Goal: Navigation & Orientation: Find specific page/section

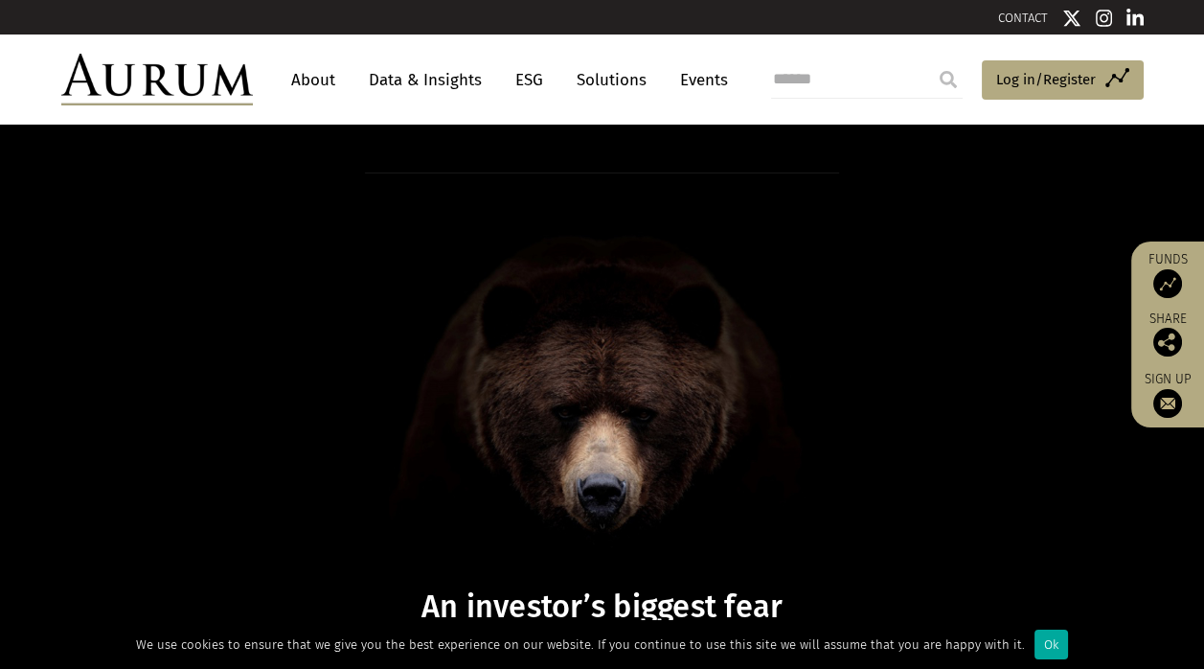
click at [399, 80] on link "Data & Insights" at bounding box center [425, 79] width 132 height 35
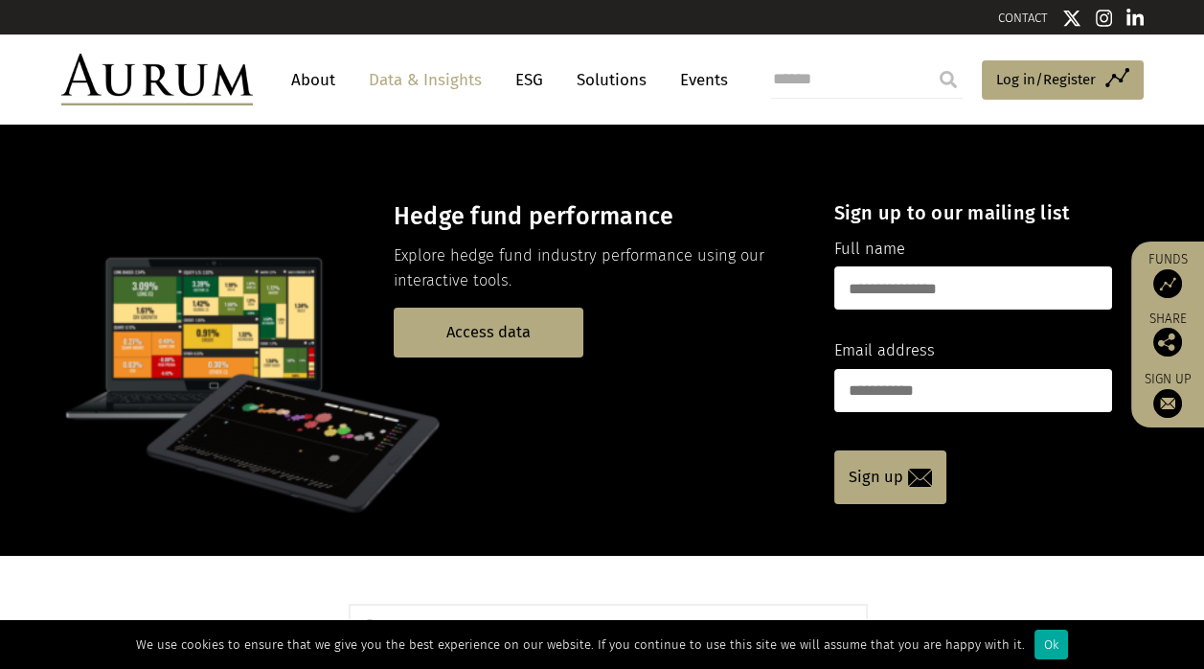
click at [622, 83] on link "Solutions" at bounding box center [611, 79] width 89 height 35
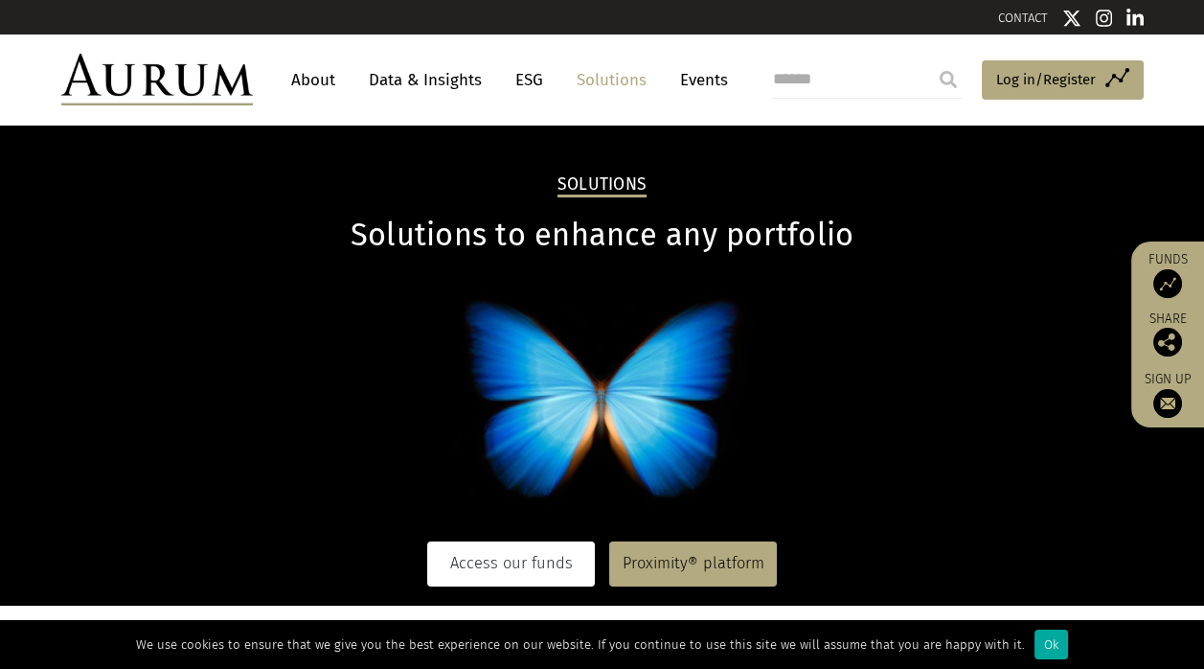
click at [513, 559] on link "Access our funds" at bounding box center [511, 563] width 168 height 44
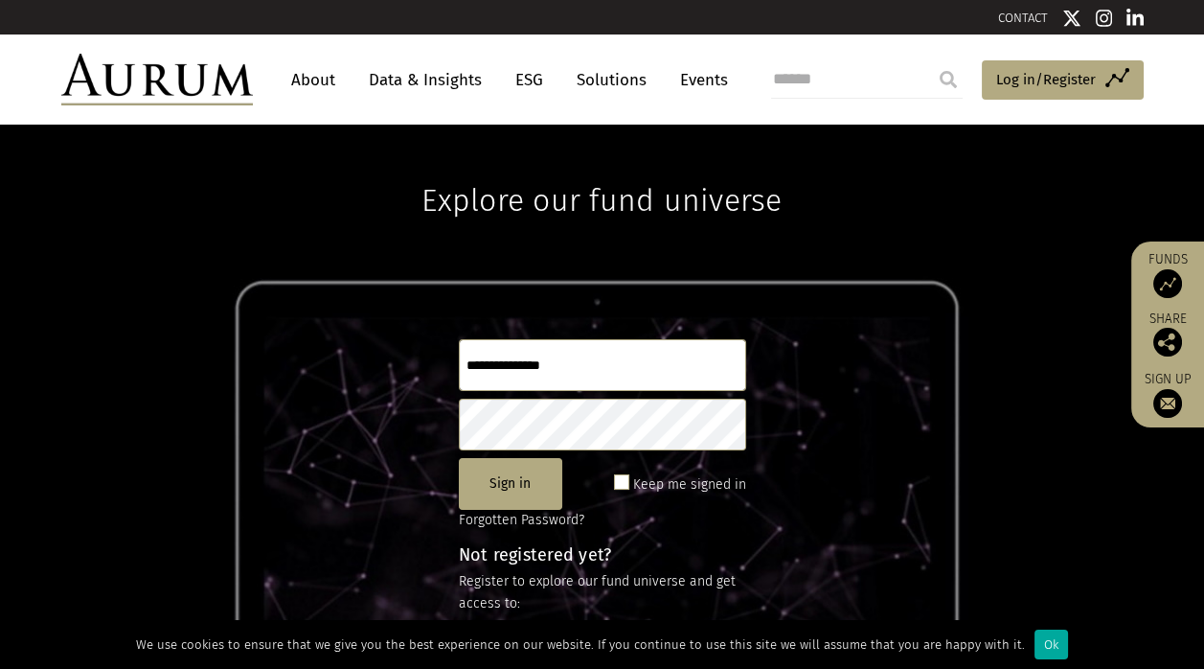
click at [712, 82] on link "Events" at bounding box center [699, 79] width 57 height 35
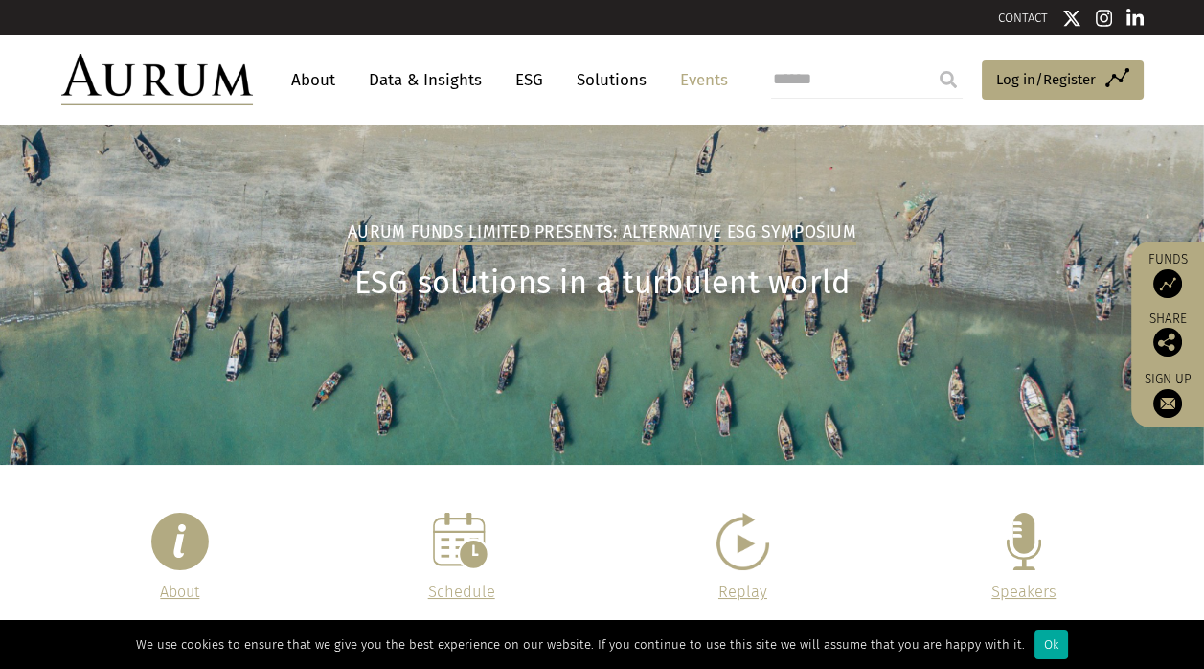
click at [604, 86] on link "Solutions" at bounding box center [611, 79] width 89 height 35
